Goal: Task Accomplishment & Management: Use online tool/utility

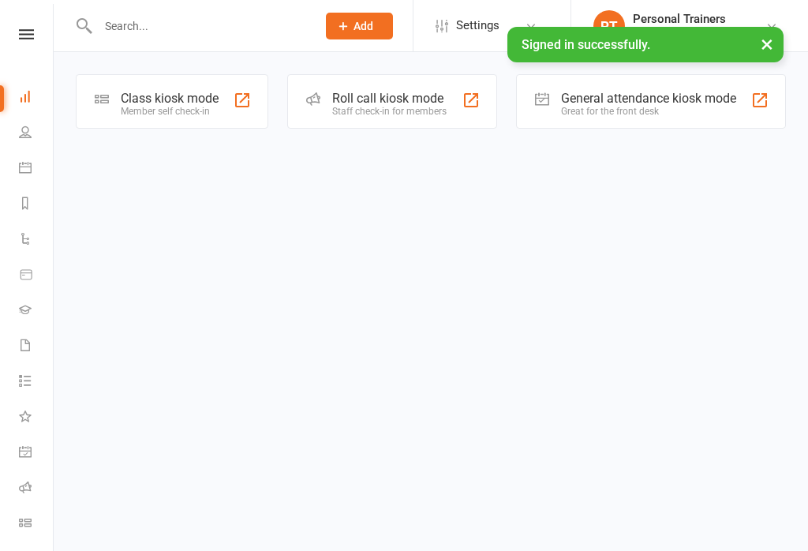
click at [191, 114] on div "Member self check-in" at bounding box center [170, 111] width 98 height 11
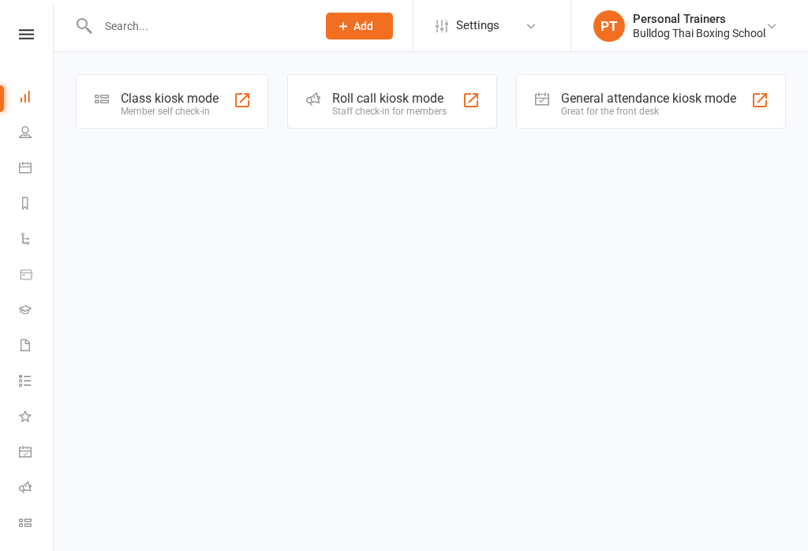
click at [219, 102] on div "Class kiosk mode" at bounding box center [170, 98] width 98 height 15
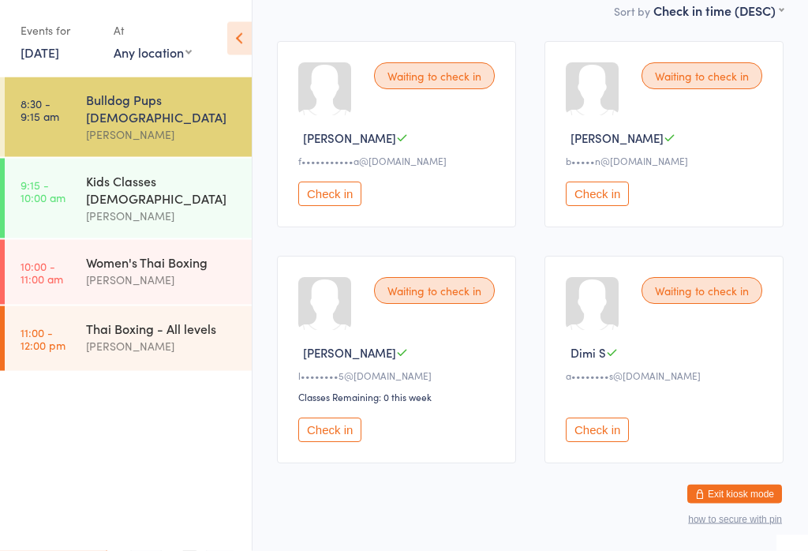
scroll to position [236, 0]
click at [337, 442] on button "Check in" at bounding box center [329, 429] width 63 height 24
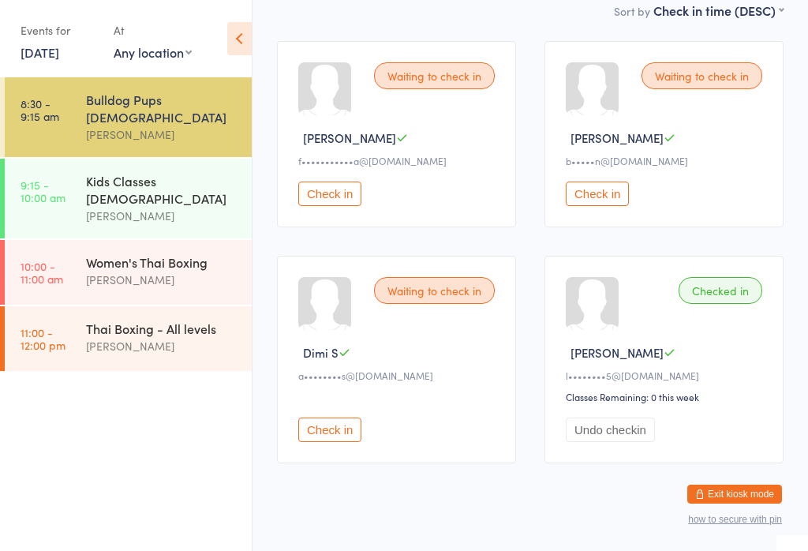
click at [337, 437] on button "Check in" at bounding box center [329, 429] width 63 height 24
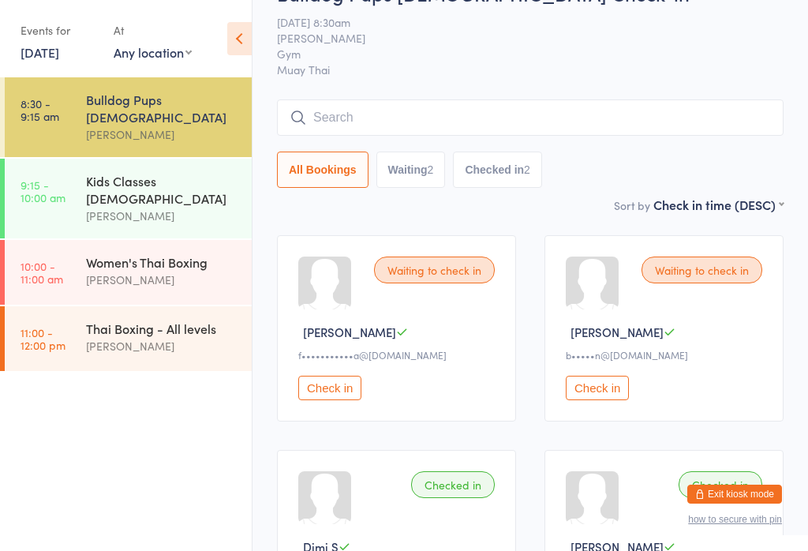
scroll to position [0, 0]
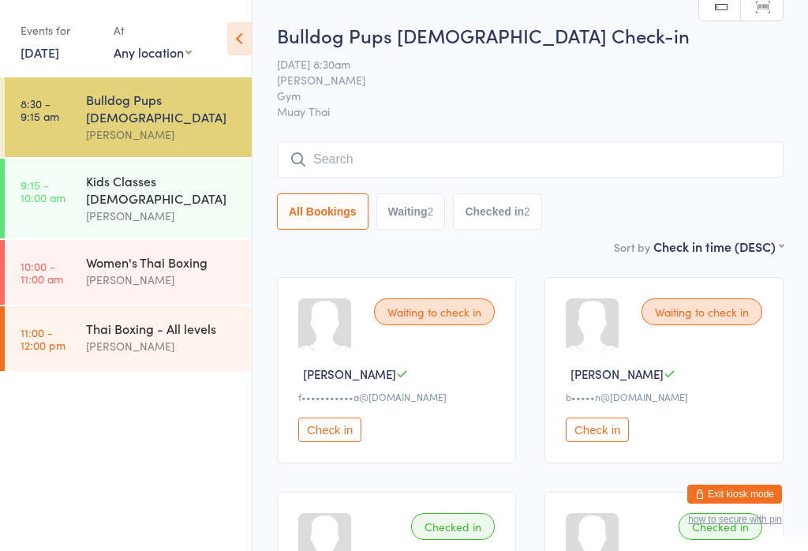
click at [439, 158] on input "search" at bounding box center [530, 159] width 507 height 36
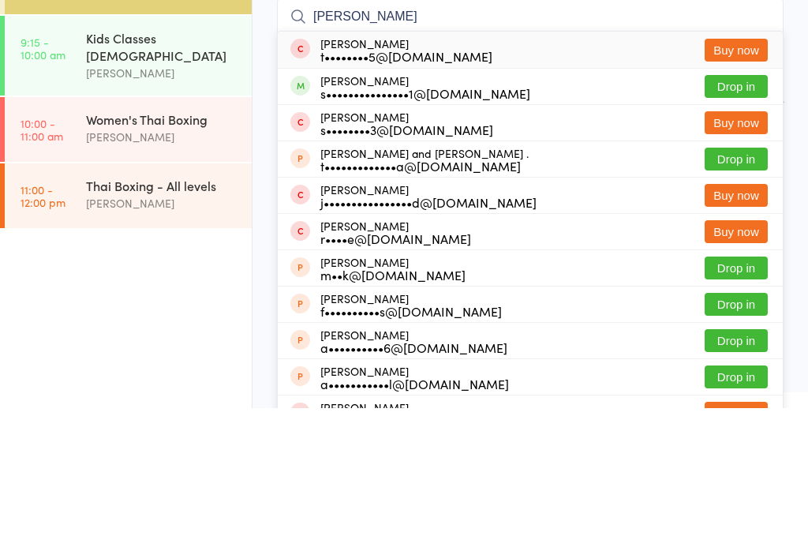
type input "Arnie"
click at [742, 218] on button "Drop in" at bounding box center [736, 229] width 63 height 23
